Goal: Task Accomplishment & Management: Use online tool/utility

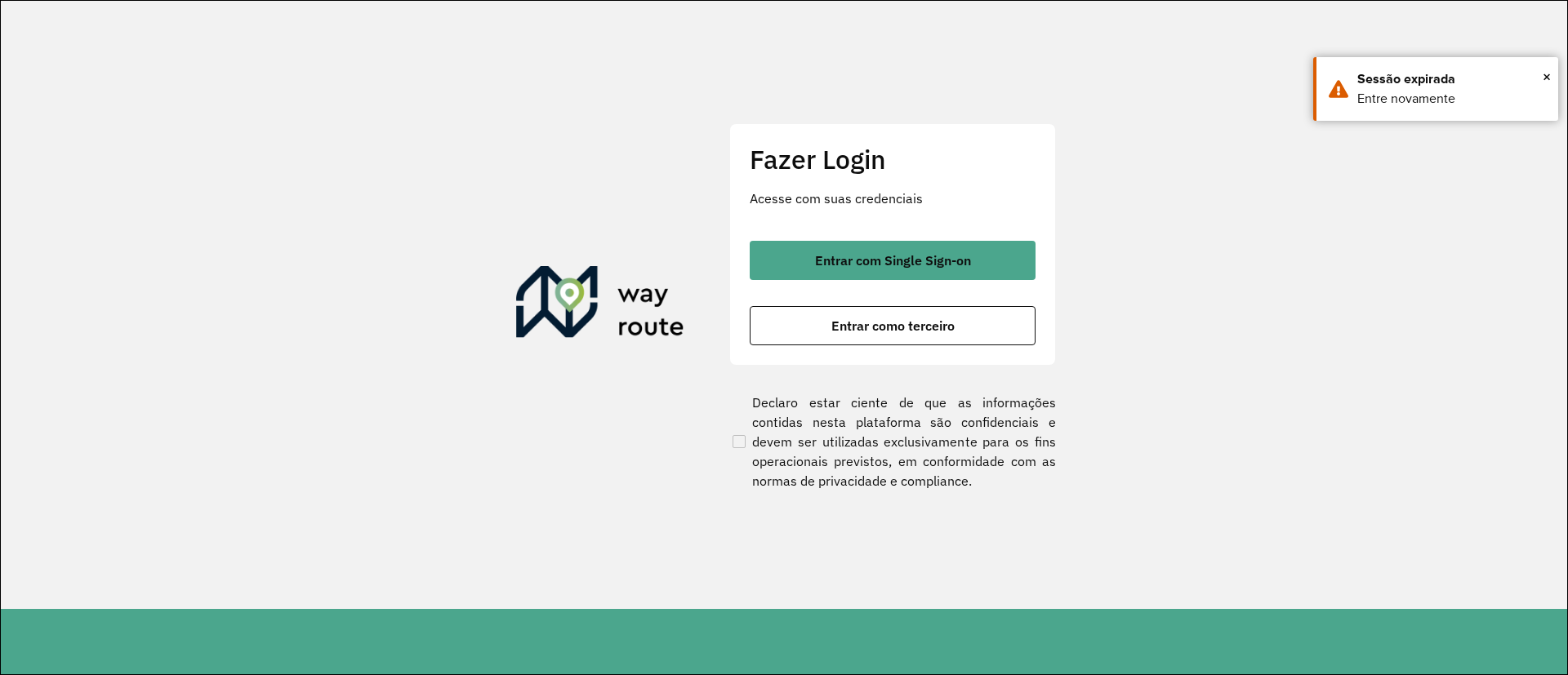
click at [894, 236] on div "Fazer Login Acesse com suas credenciais Entrar com Single Sign-on Entrar como t…" at bounding box center [892, 243] width 327 height 241
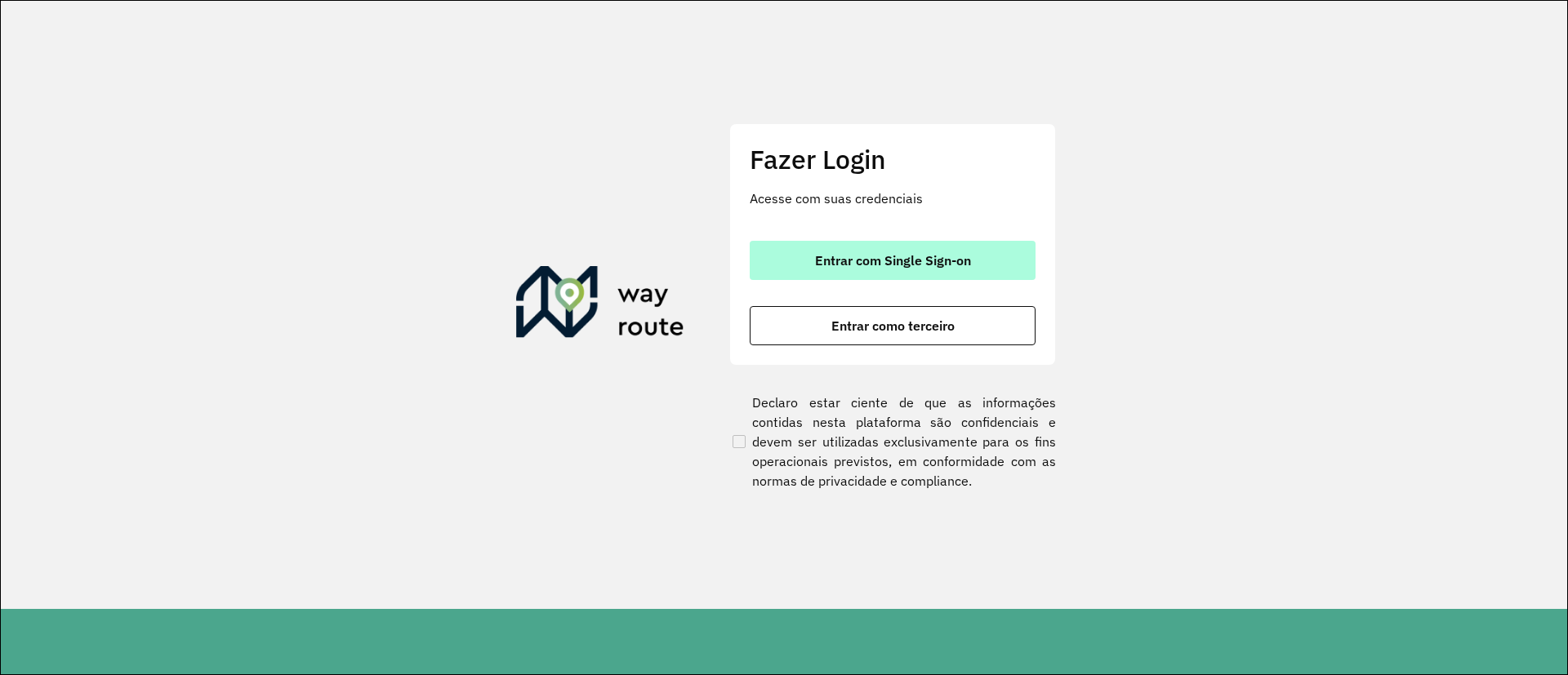
click at [895, 241] on button "Entrar com Single Sign-on" at bounding box center [892, 260] width 286 height 39
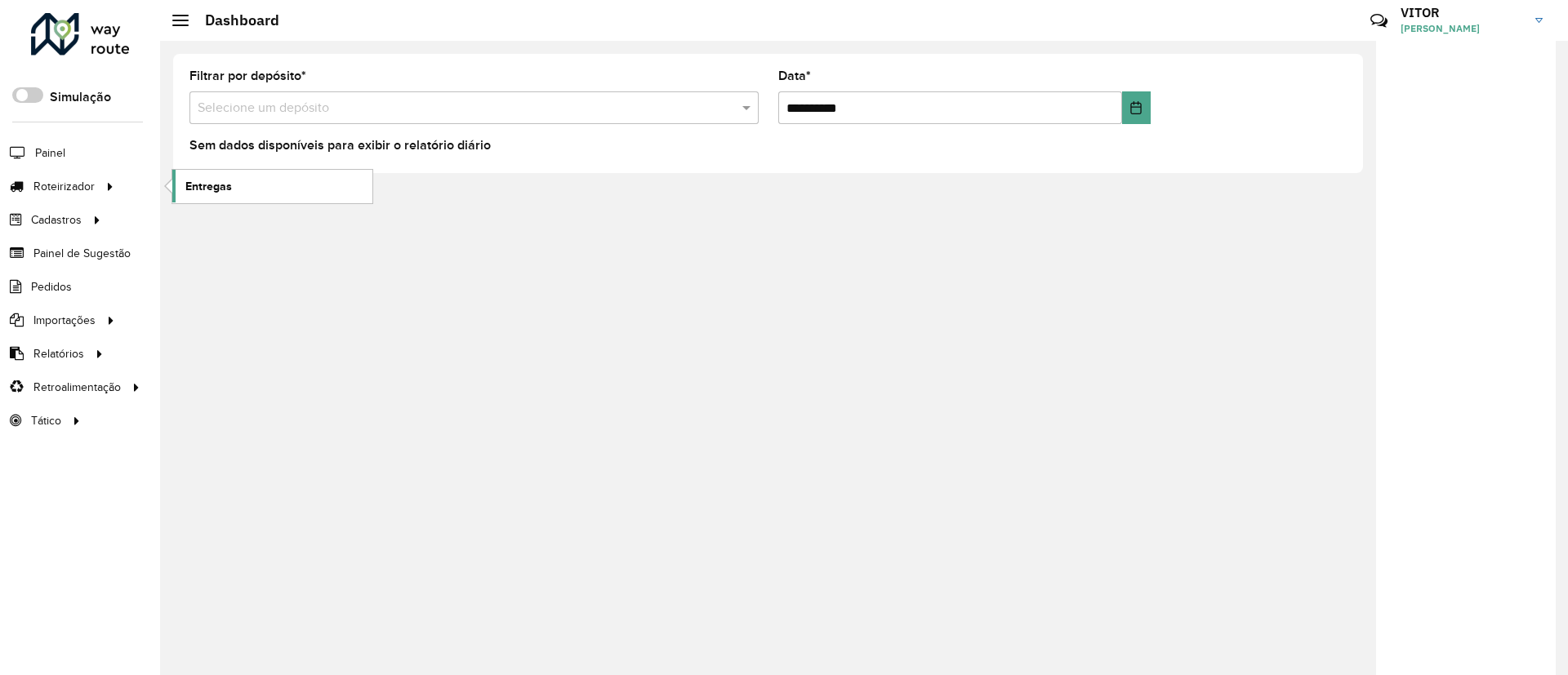
click at [180, 191] on link "Entregas" at bounding box center [272, 186] width 200 height 32
click at [212, 183] on span "Entregas" at bounding box center [208, 187] width 47 height 17
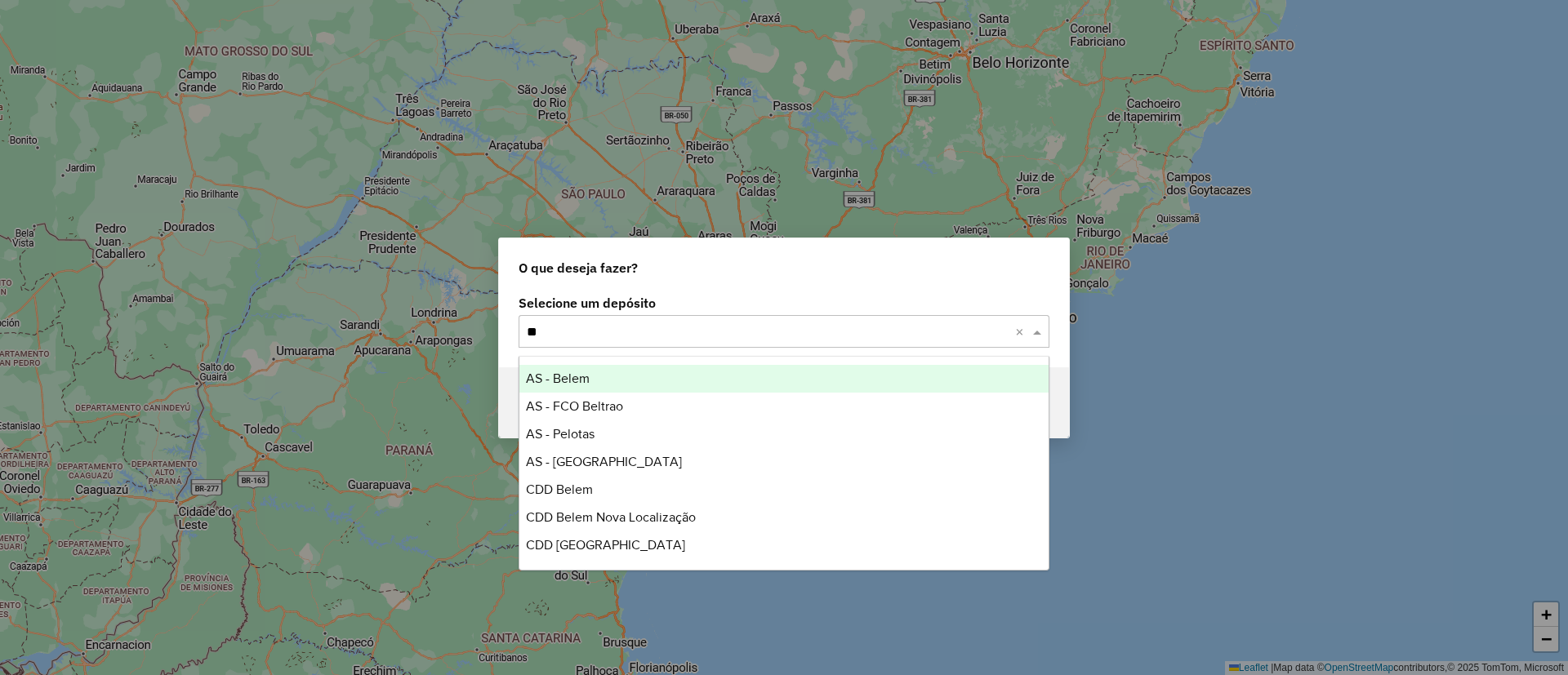
type input "*"
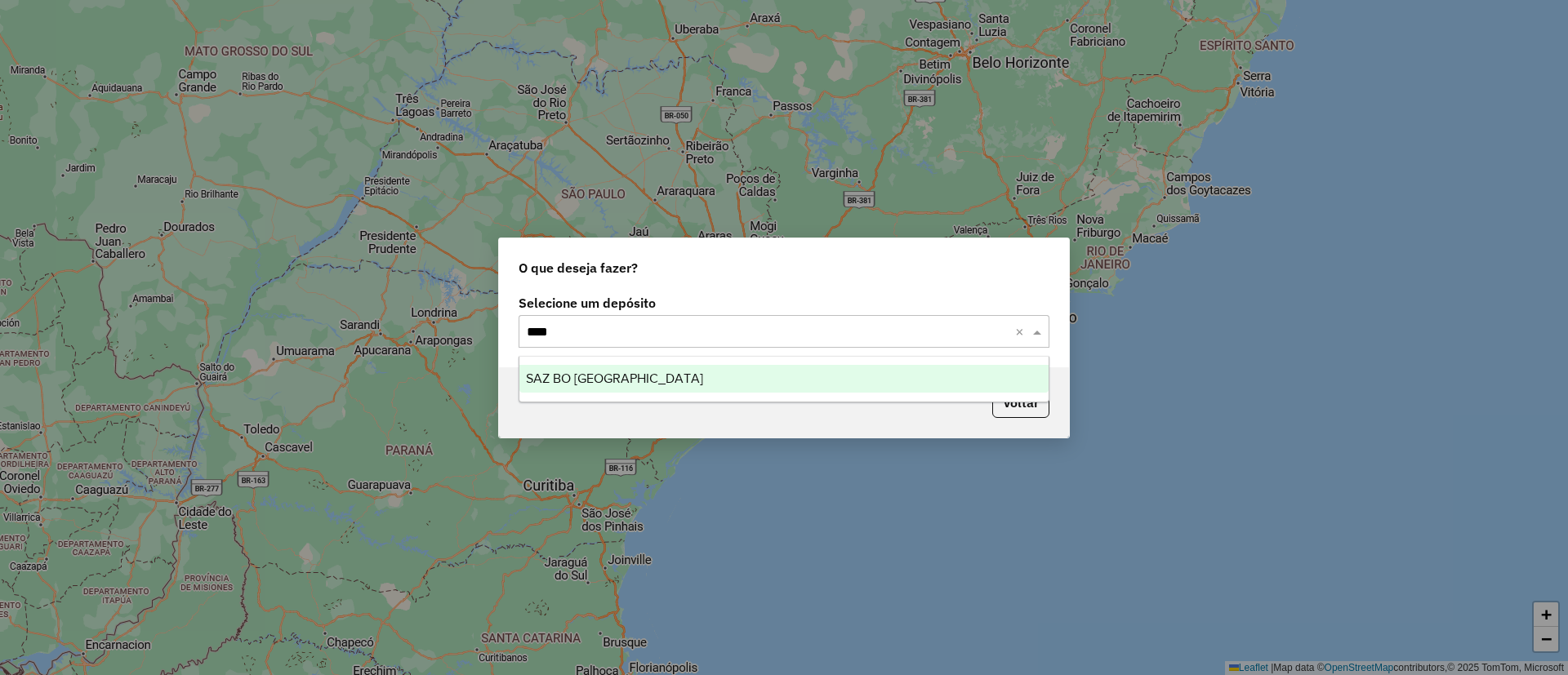
type input "*****"
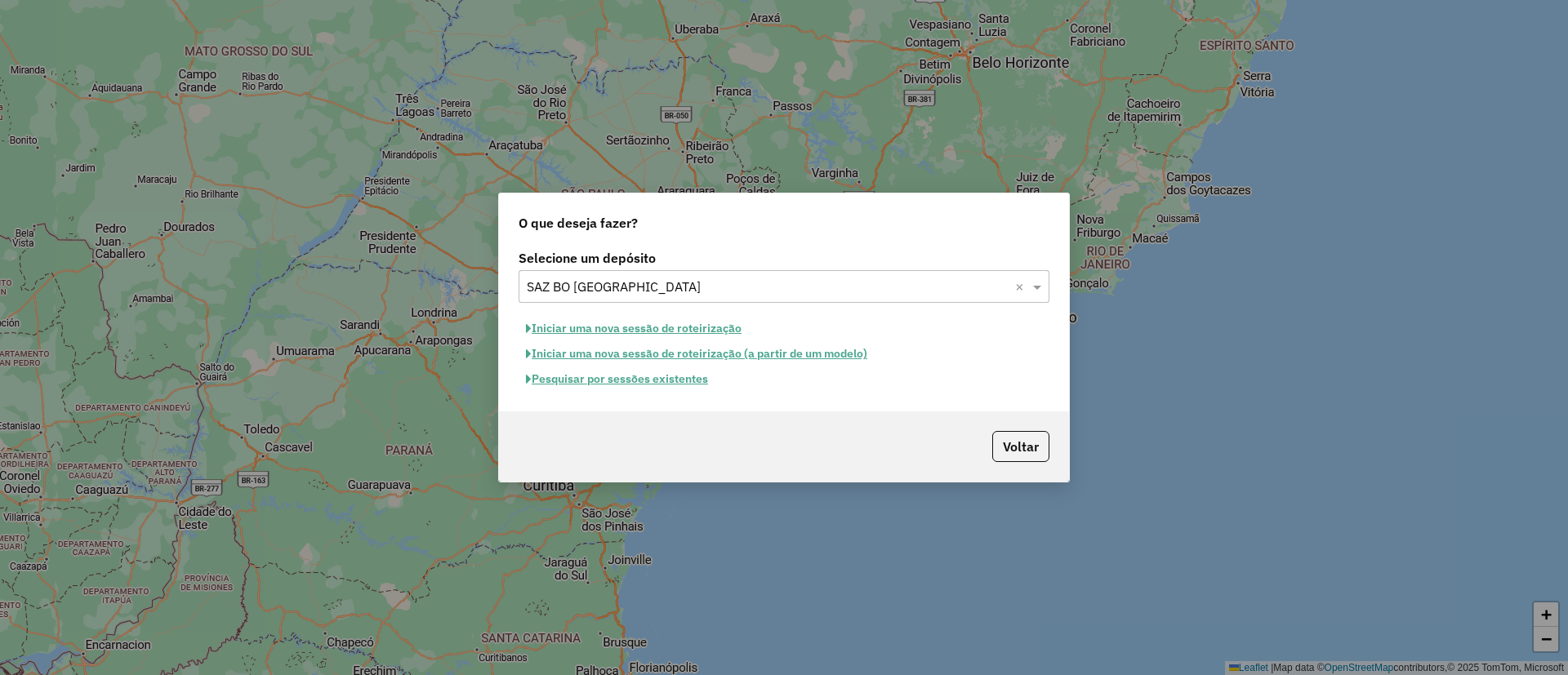
click at [673, 372] on button "Pesquisar por sessões existentes" at bounding box center [616, 379] width 197 height 26
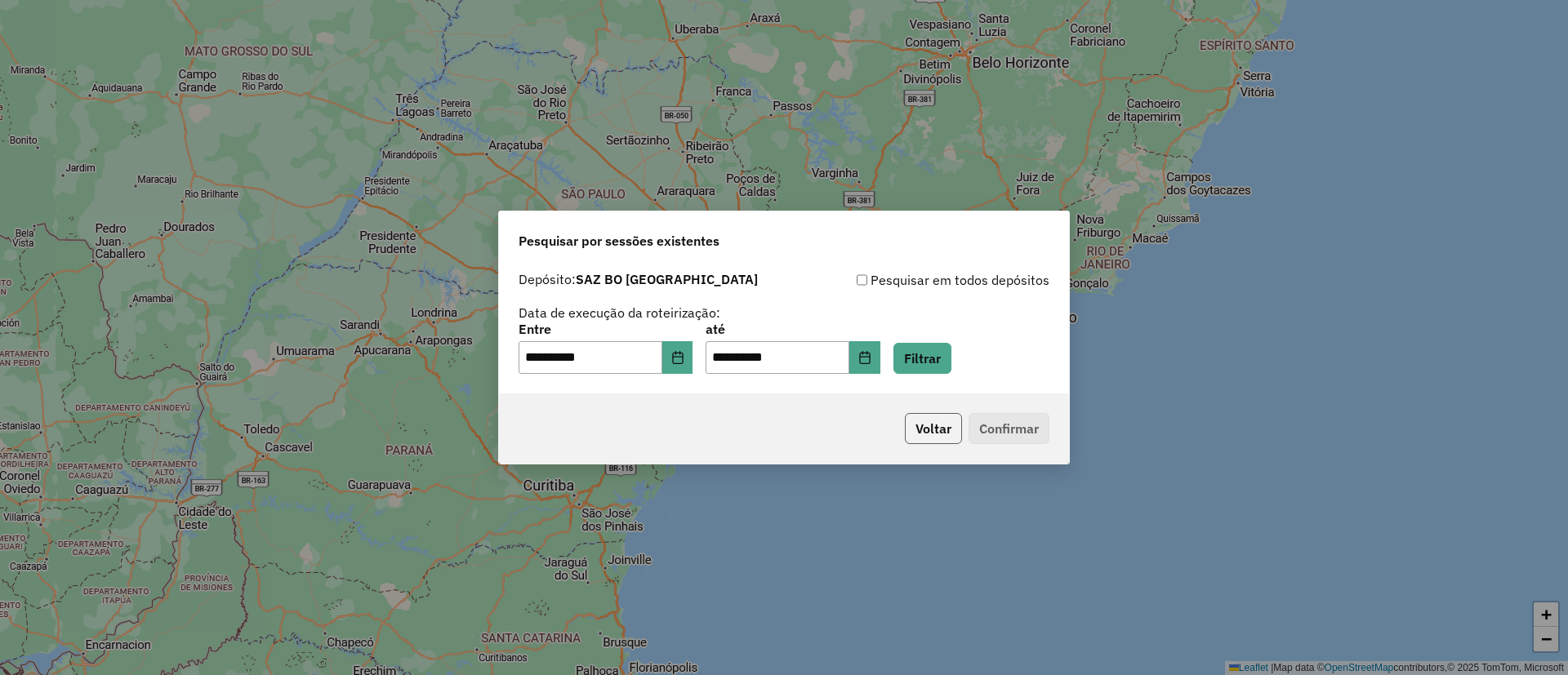
click at [930, 426] on button "Voltar" at bounding box center [933, 428] width 57 height 31
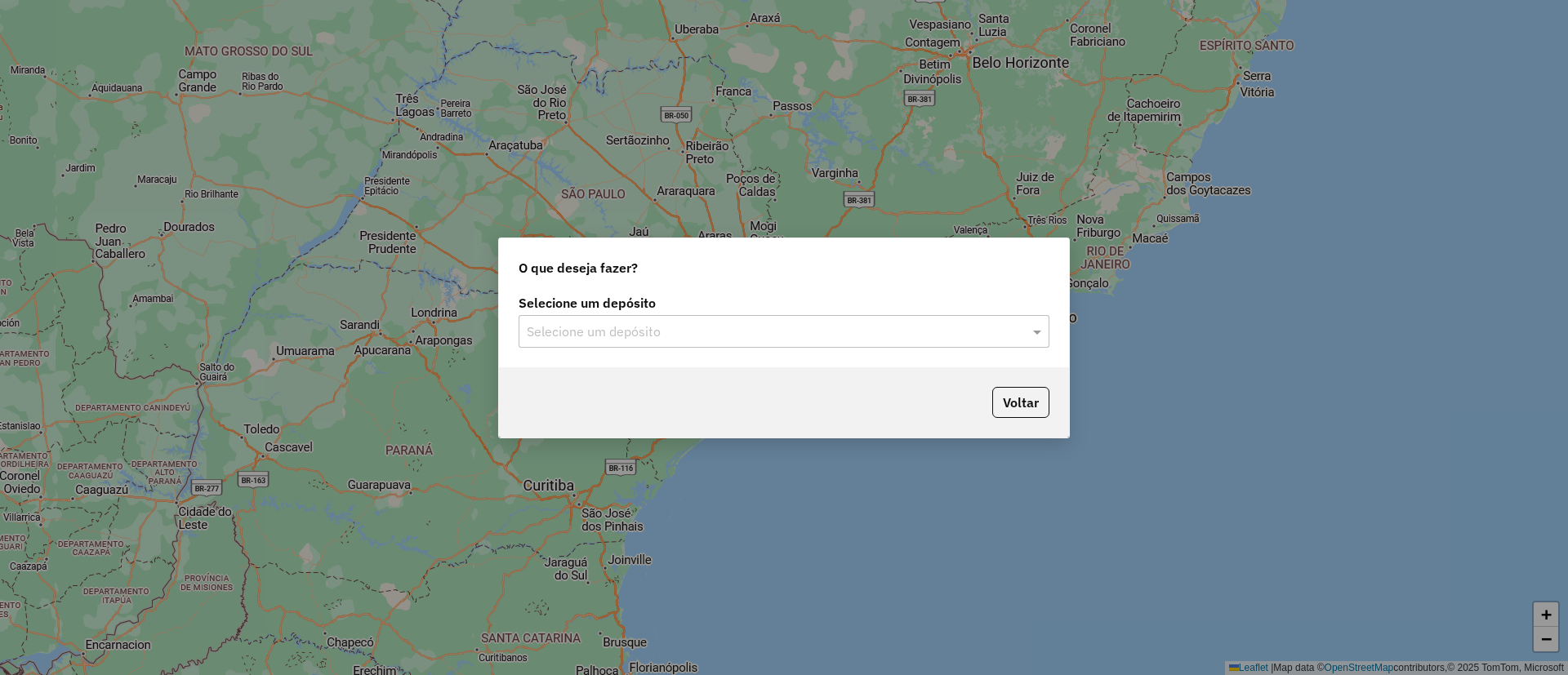
click at [758, 320] on div "Selecione um depósito" at bounding box center [784, 331] width 531 height 32
